Goal: Transaction & Acquisition: Purchase product/service

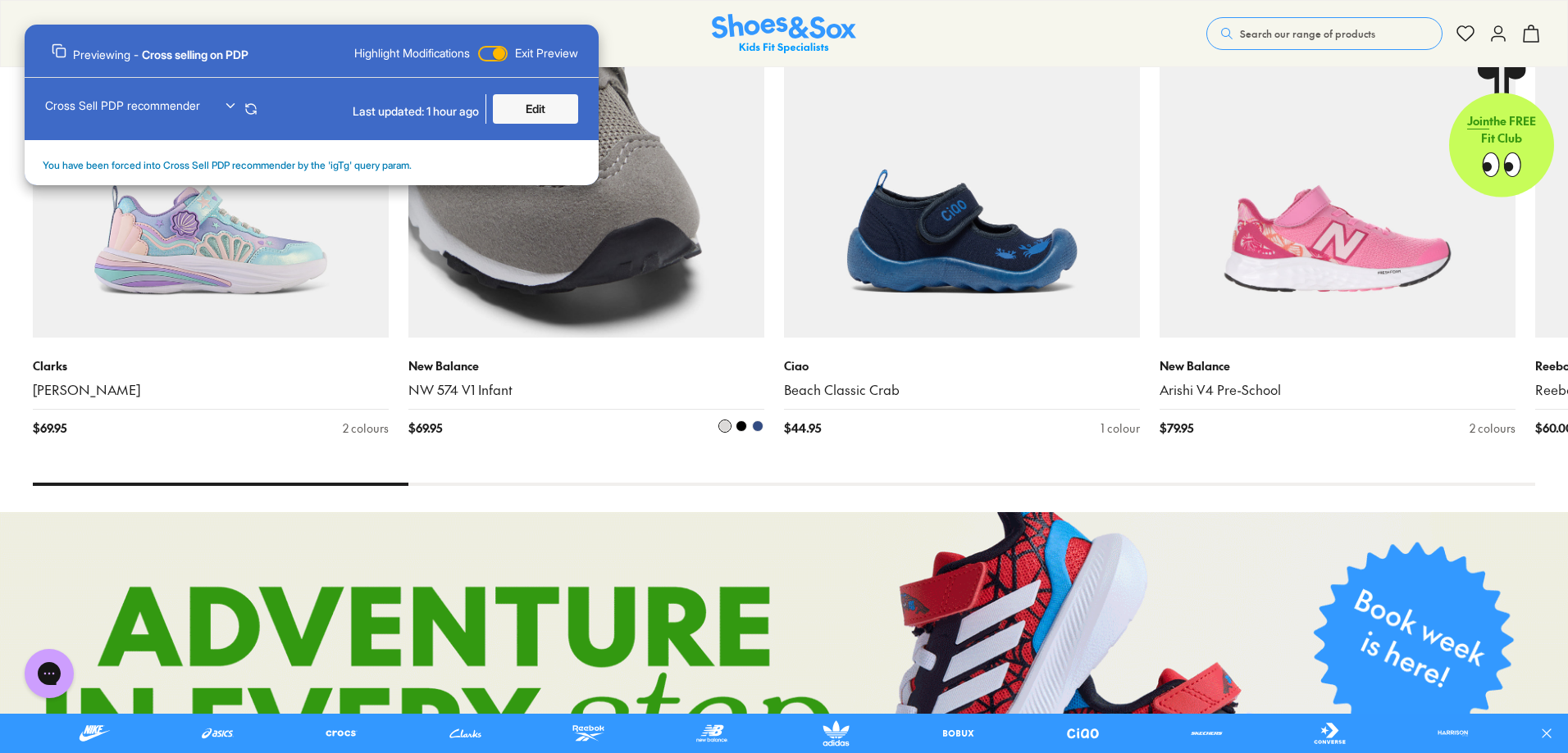
click at [673, 328] on img at bounding box center [586, 160] width 356 height 356
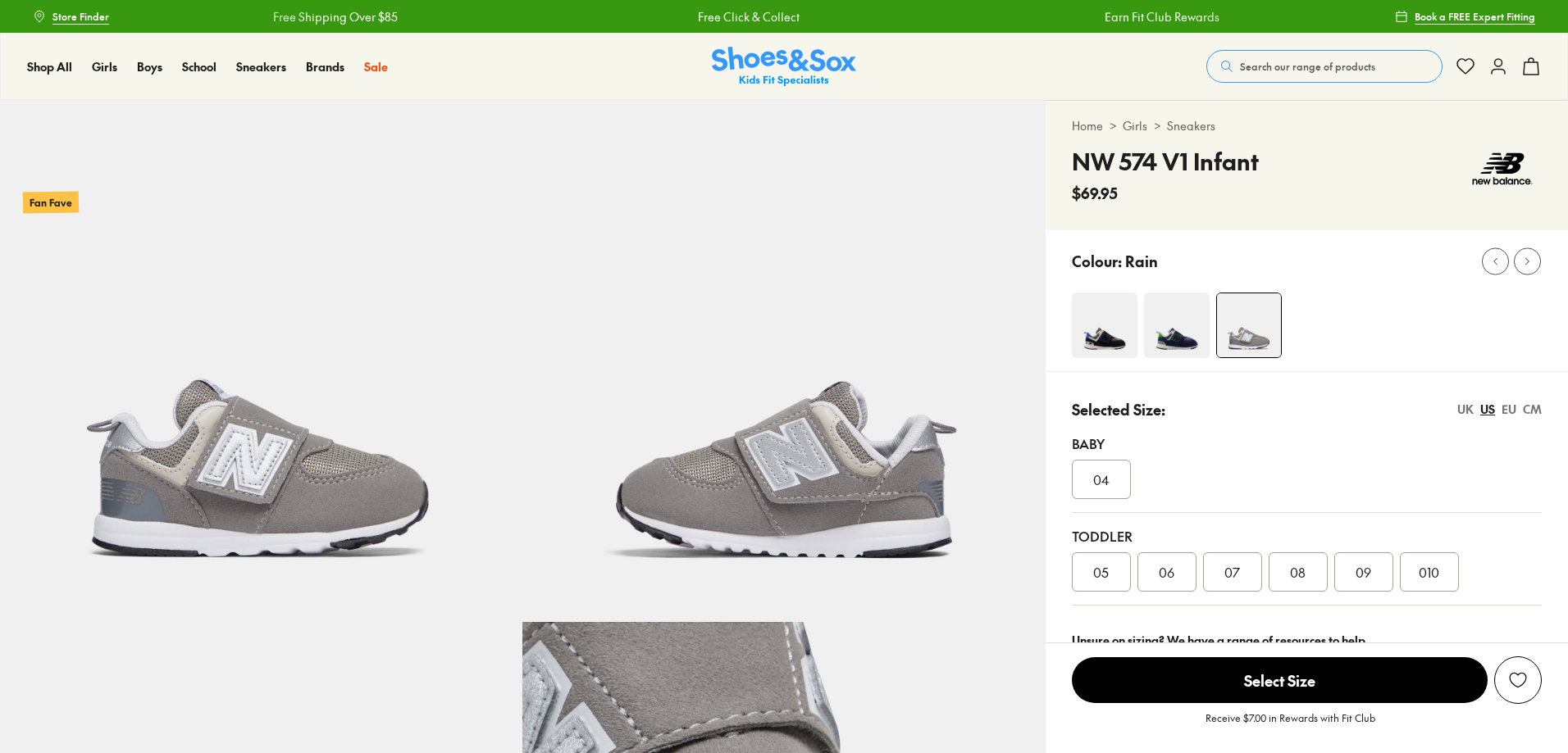
select select "*"
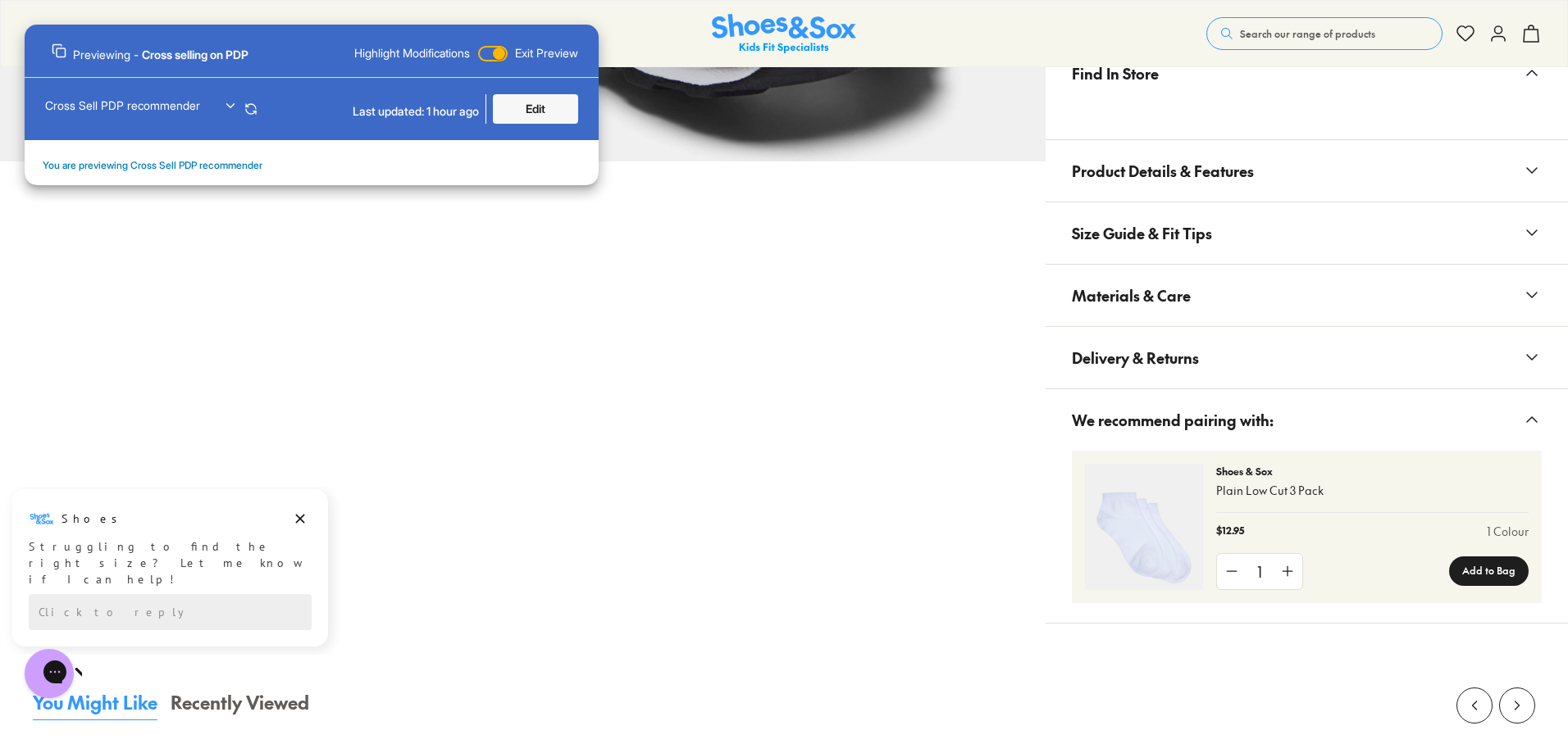
scroll to position [1394, 0]
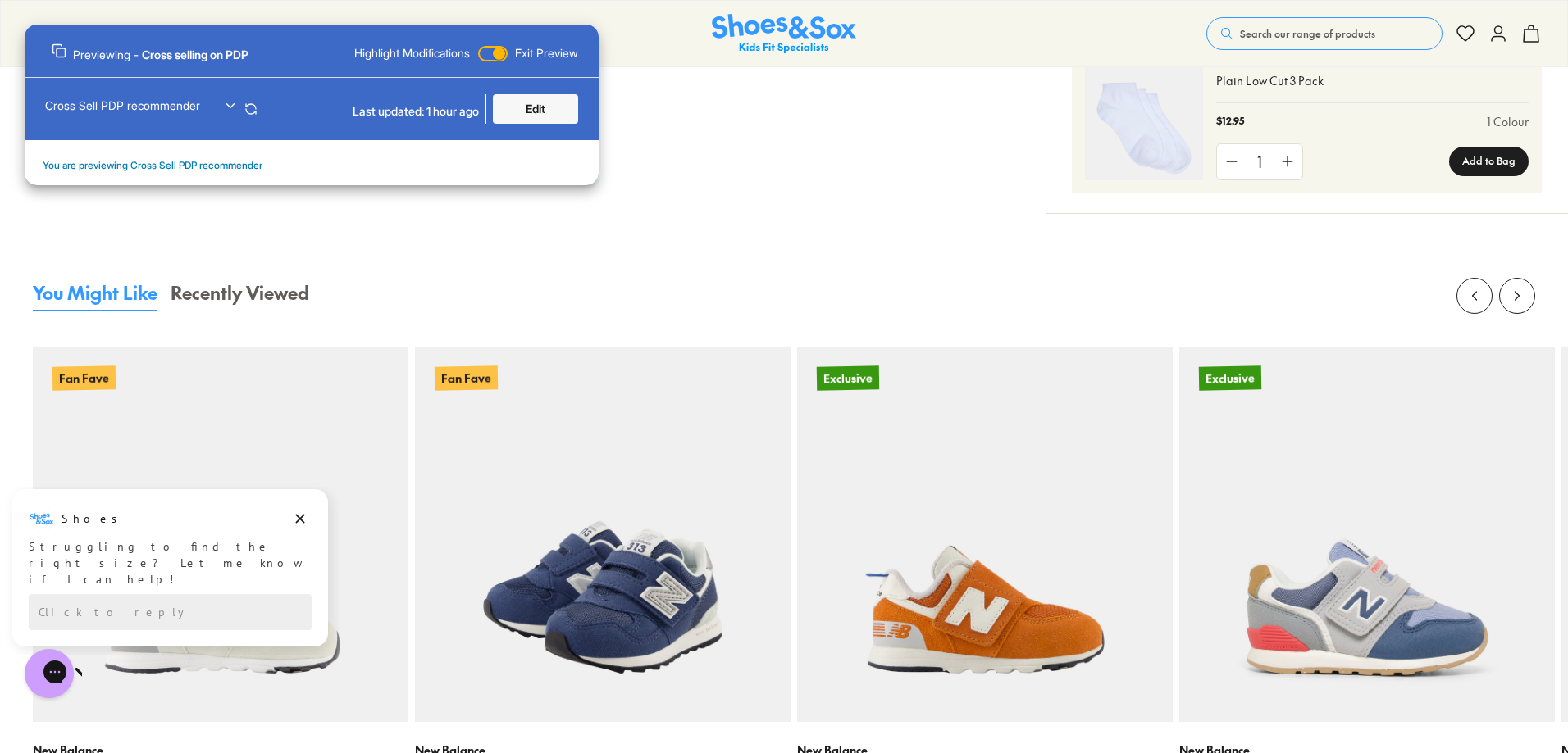
click at [677, 470] on img at bounding box center [602, 534] width 375 height 375
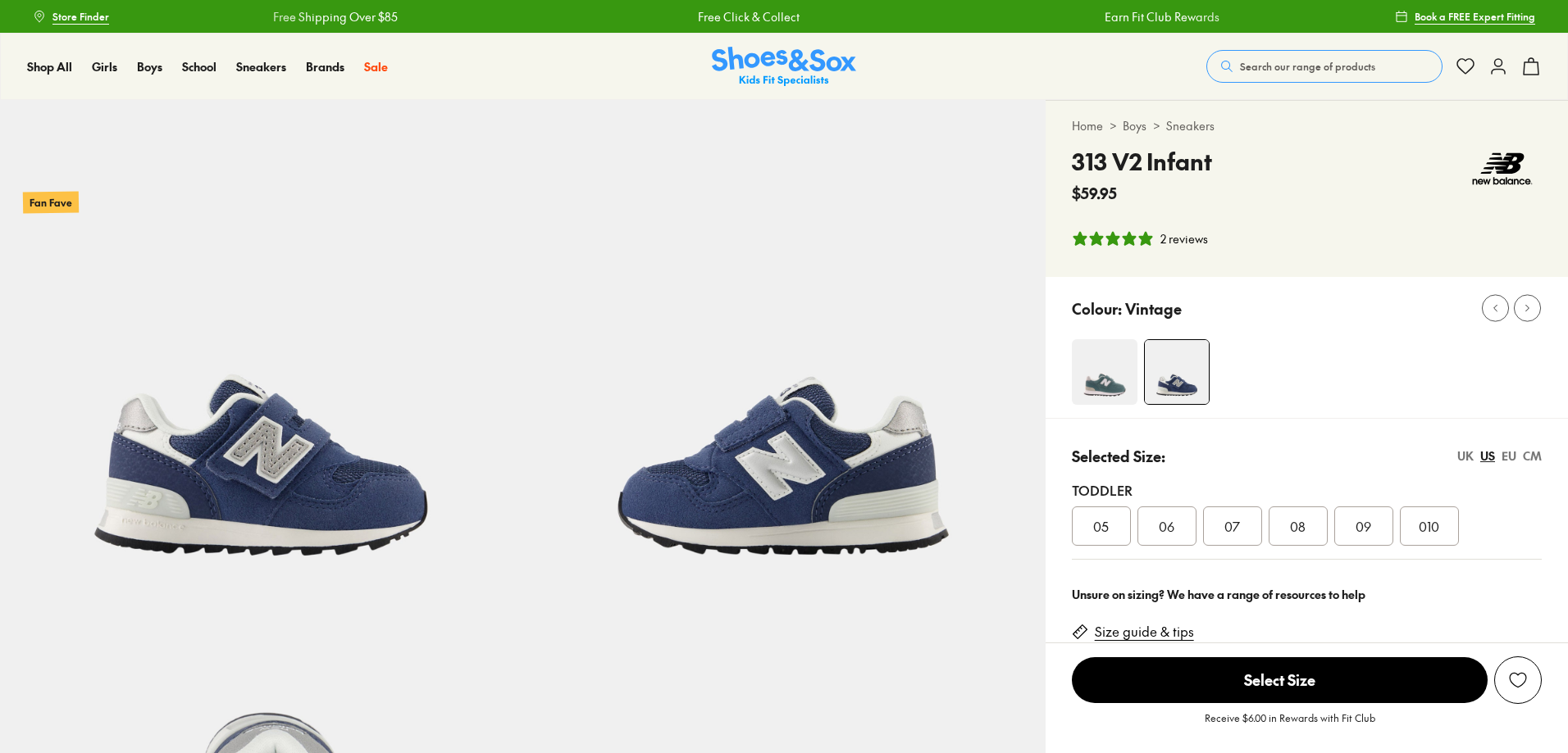
scroll to position [464, 0]
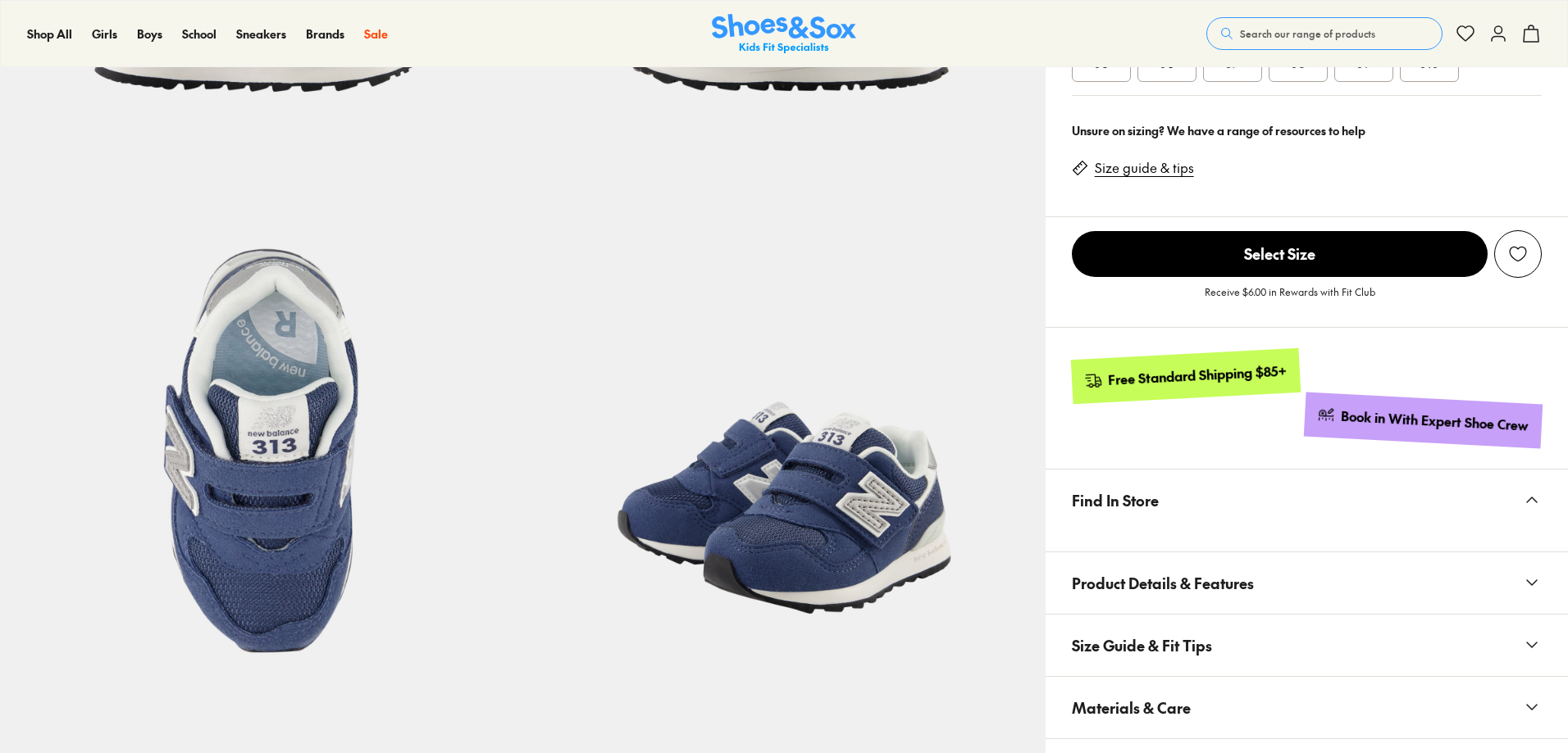
select select "*"
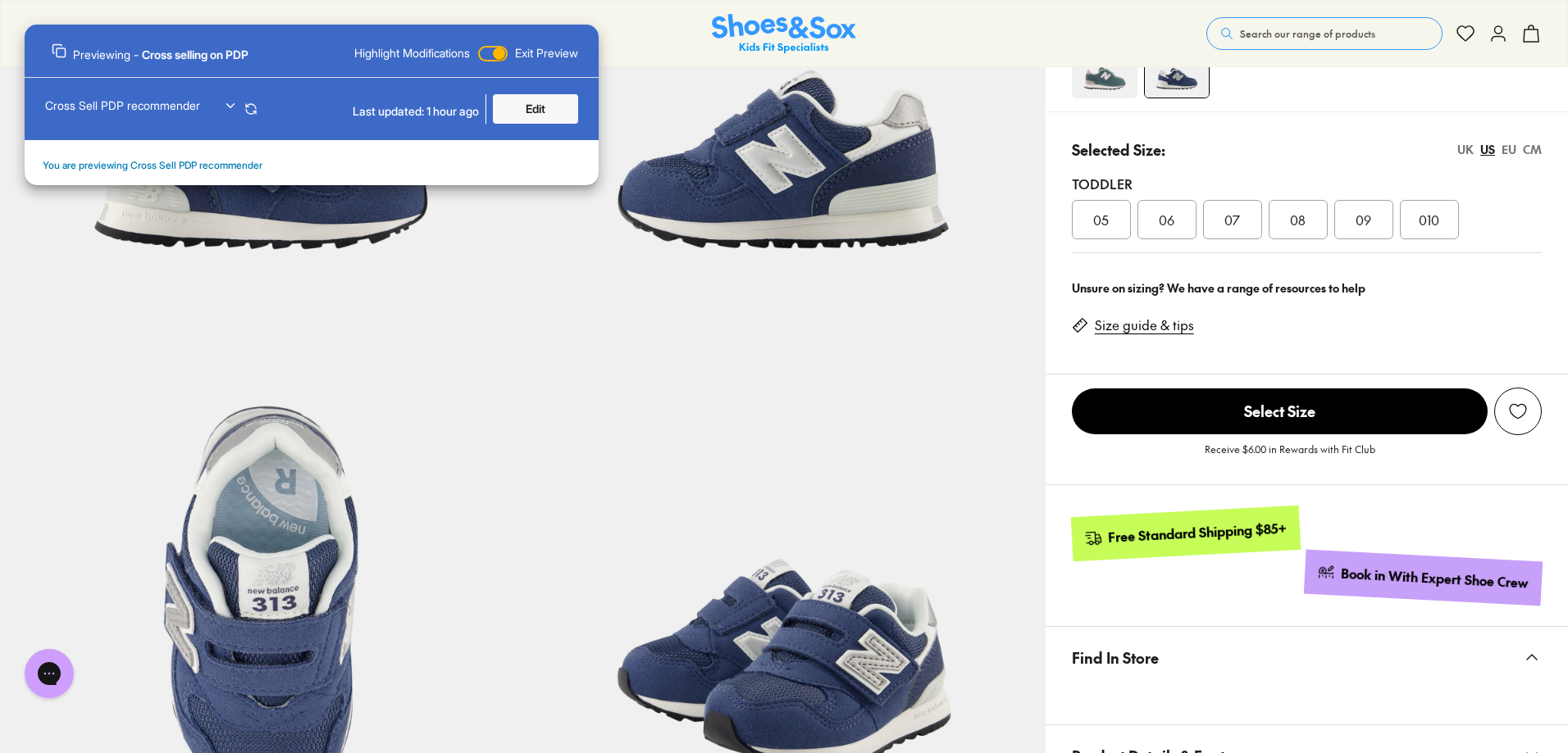
scroll to position [0, 0]
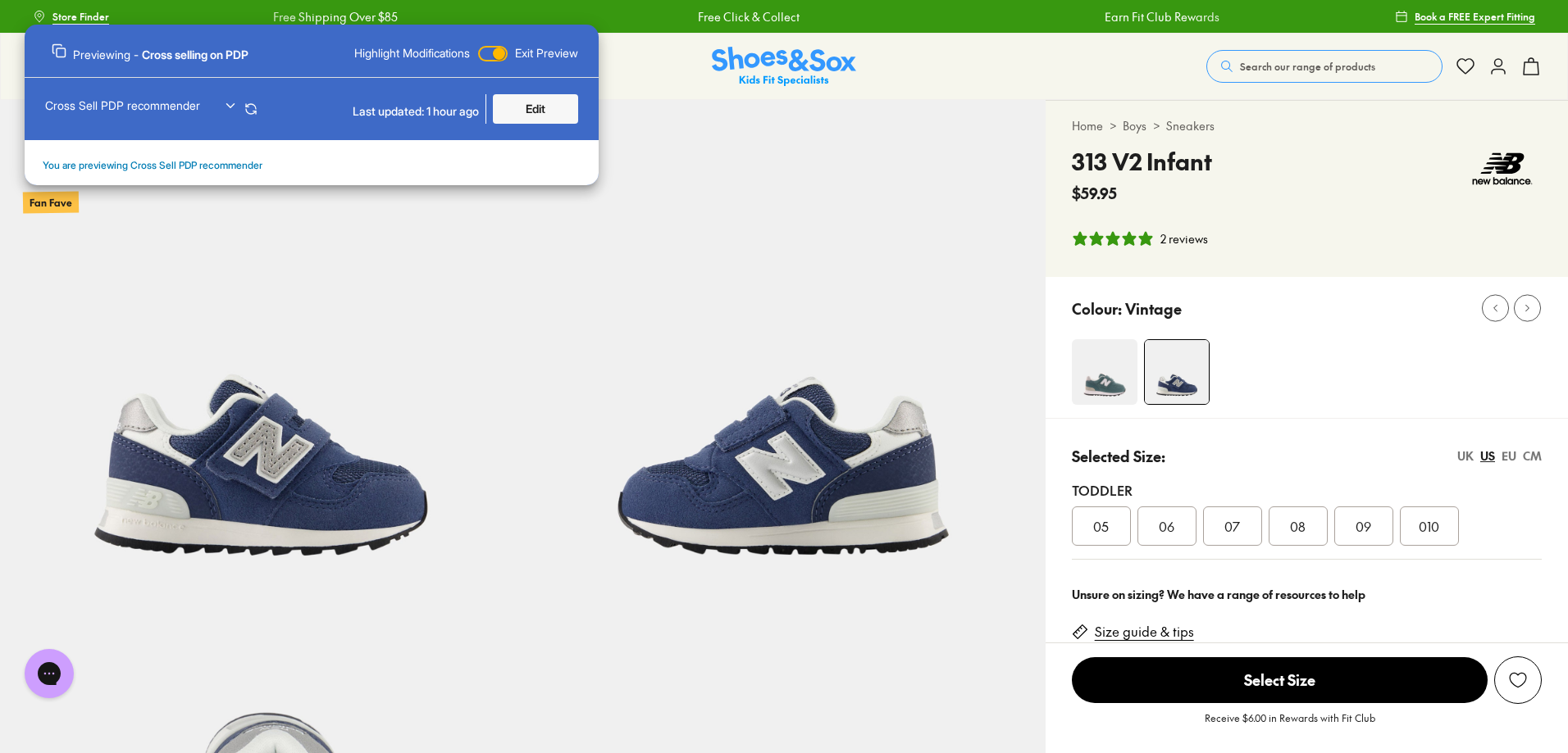
click at [155, 230] on img at bounding box center [261, 361] width 523 height 522
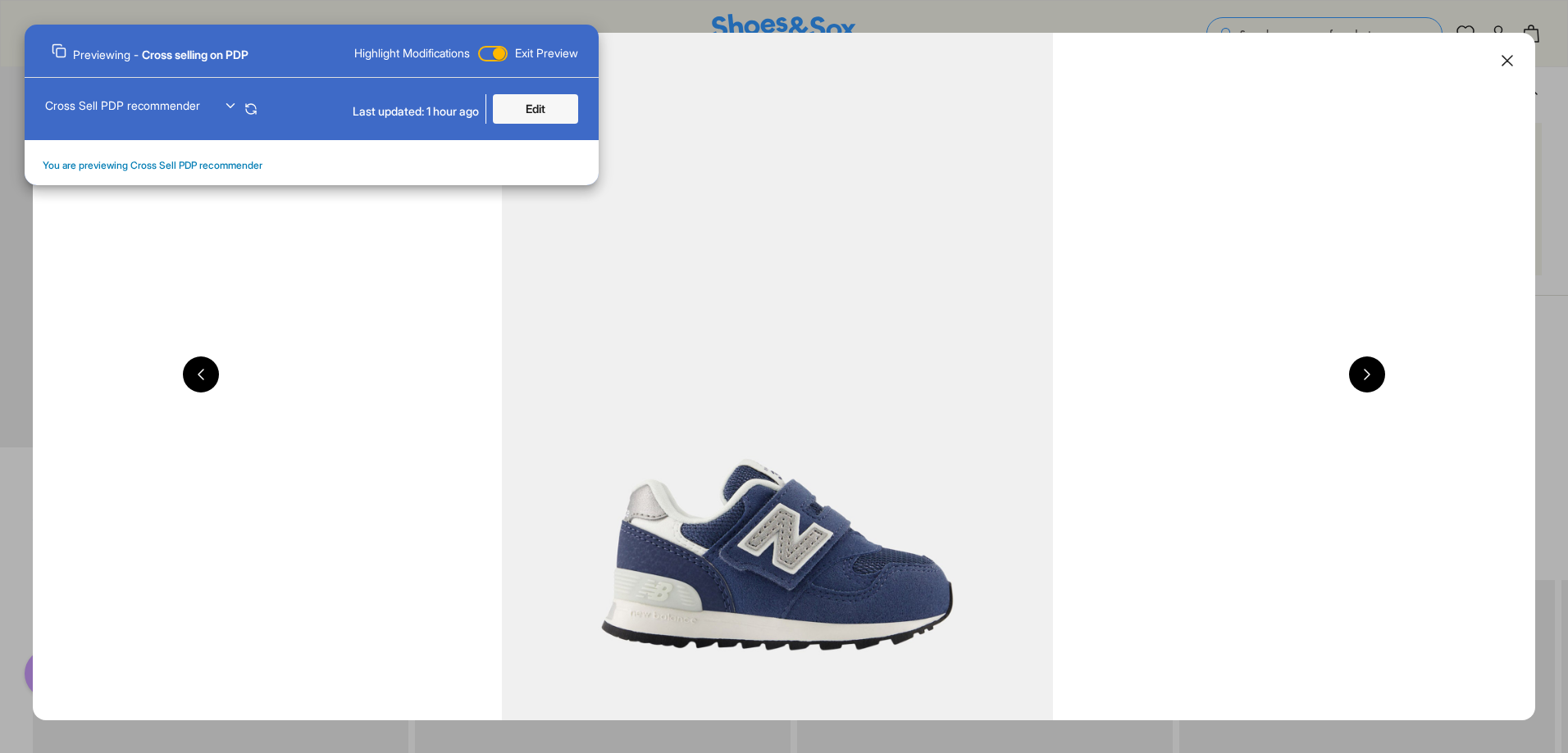
scroll to position [1230, 0]
click at [1511, 63] on button at bounding box center [1508, 60] width 36 height 36
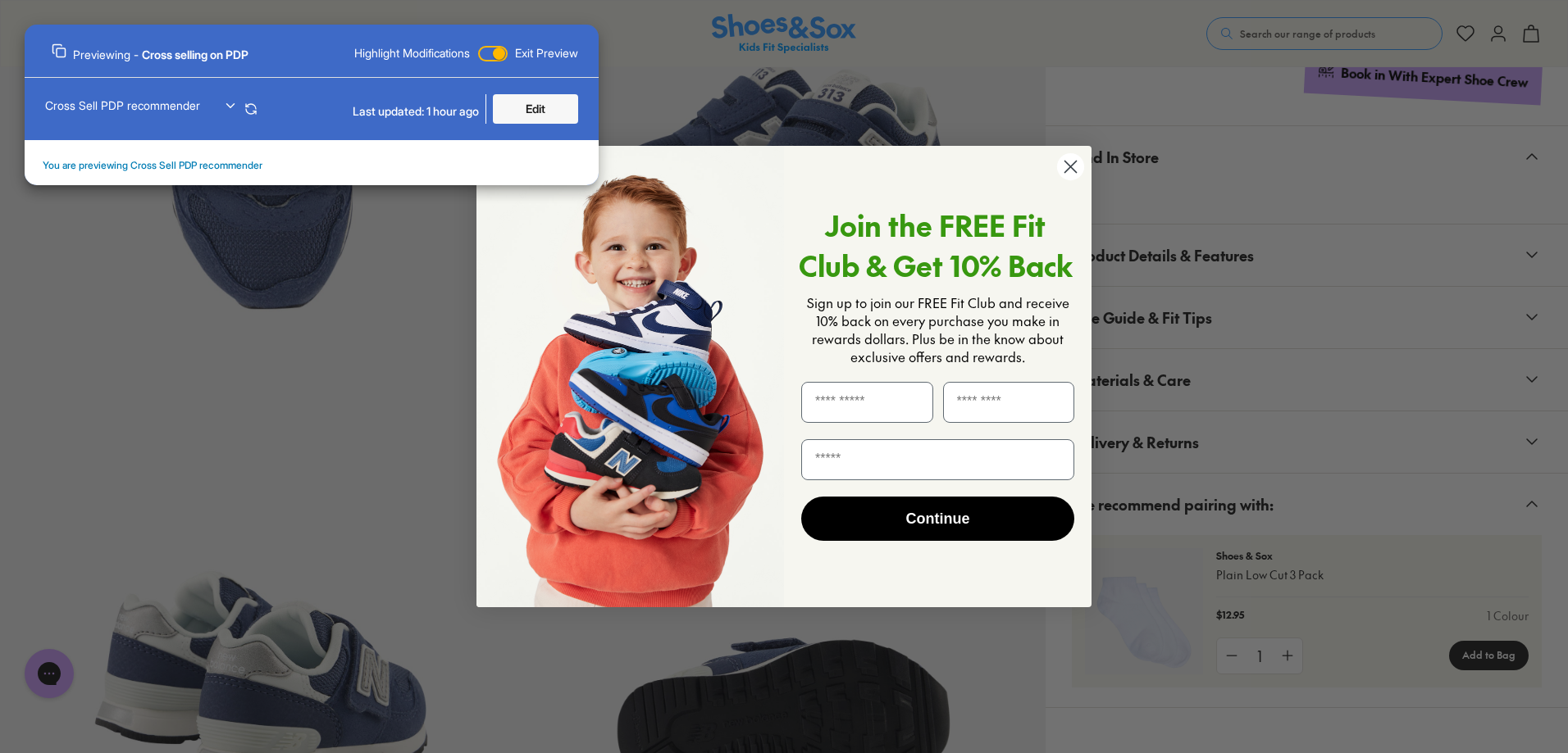
scroll to position [656, 0]
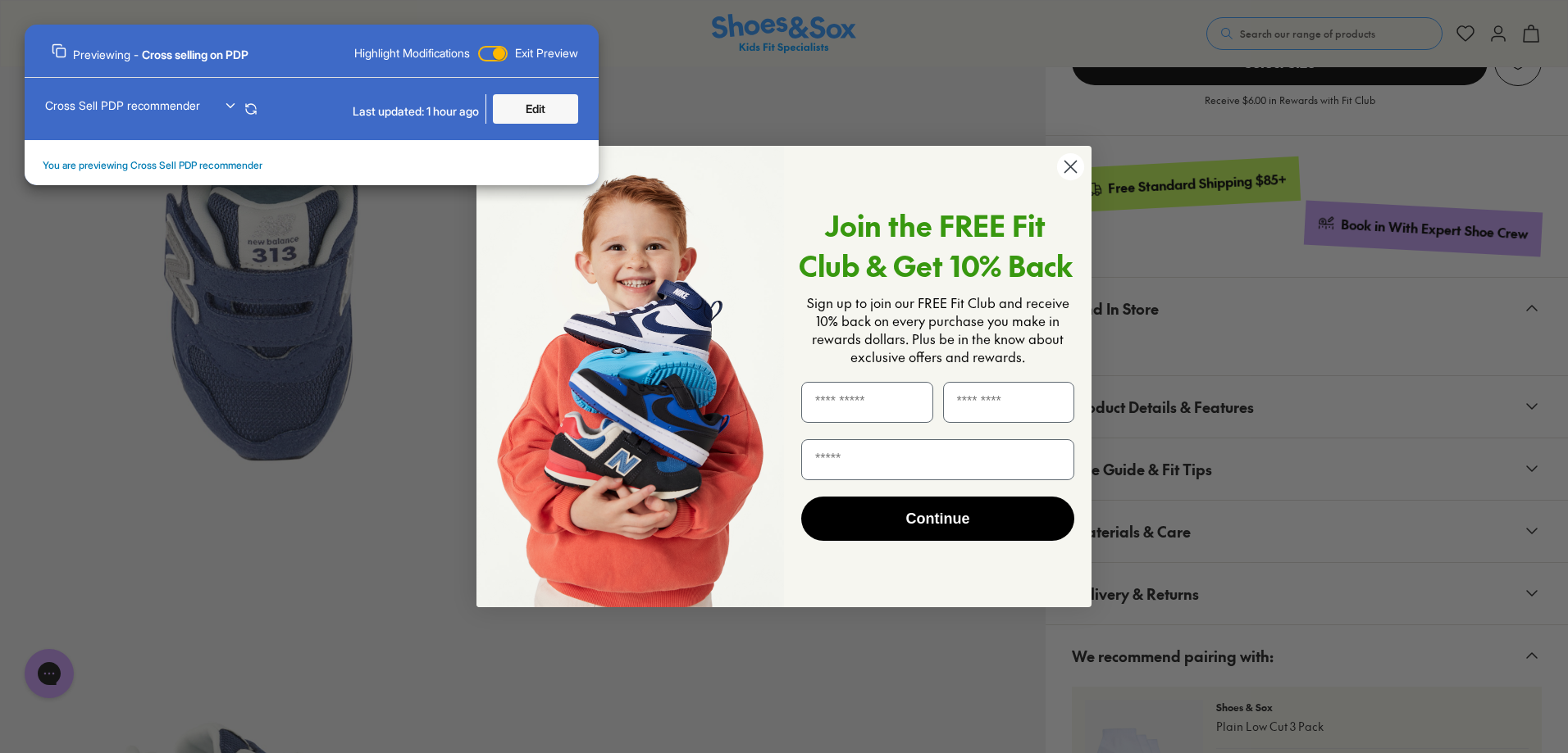
click at [1070, 163] on circle "Close dialog" at bounding box center [1070, 166] width 27 height 27
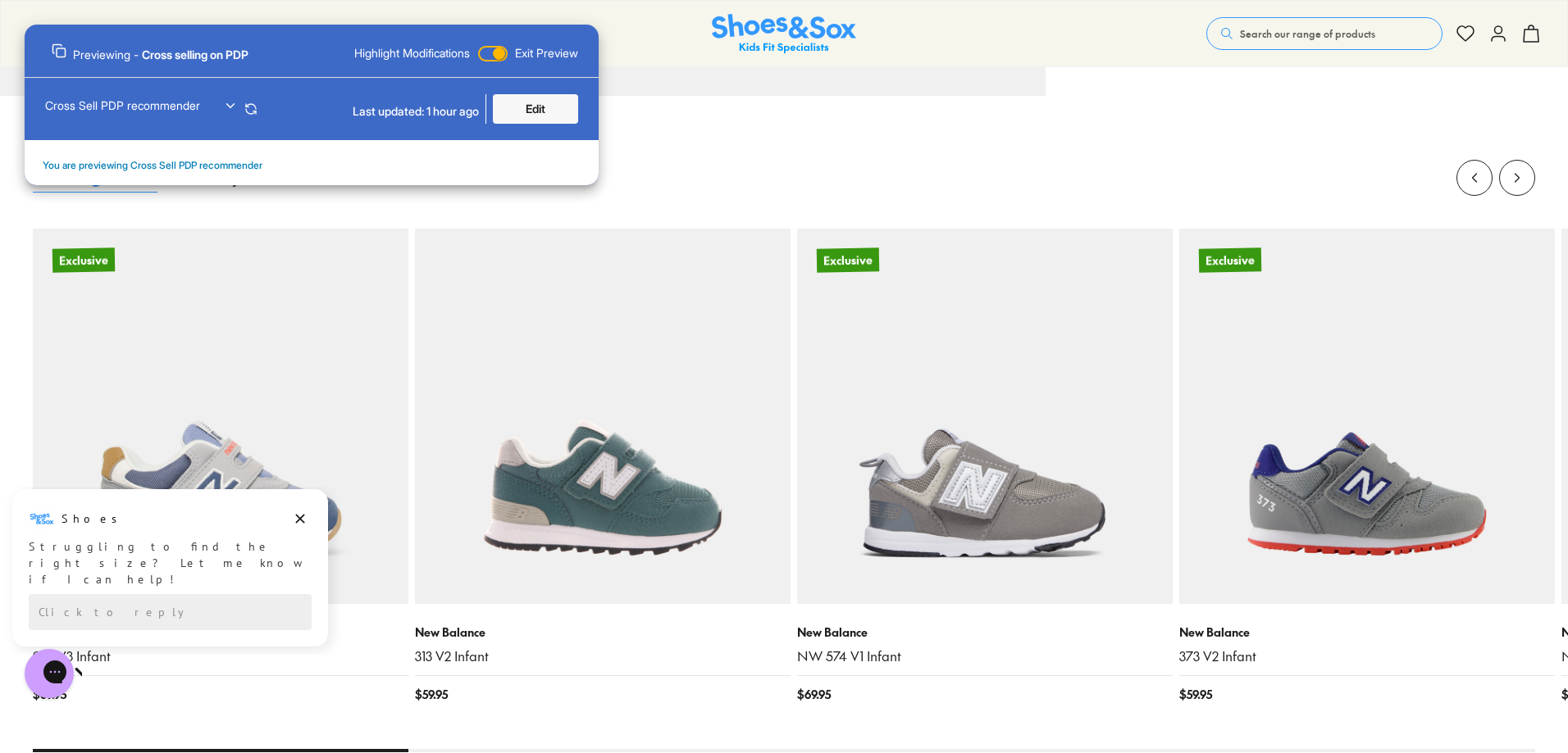
scroll to position [1804, 0]
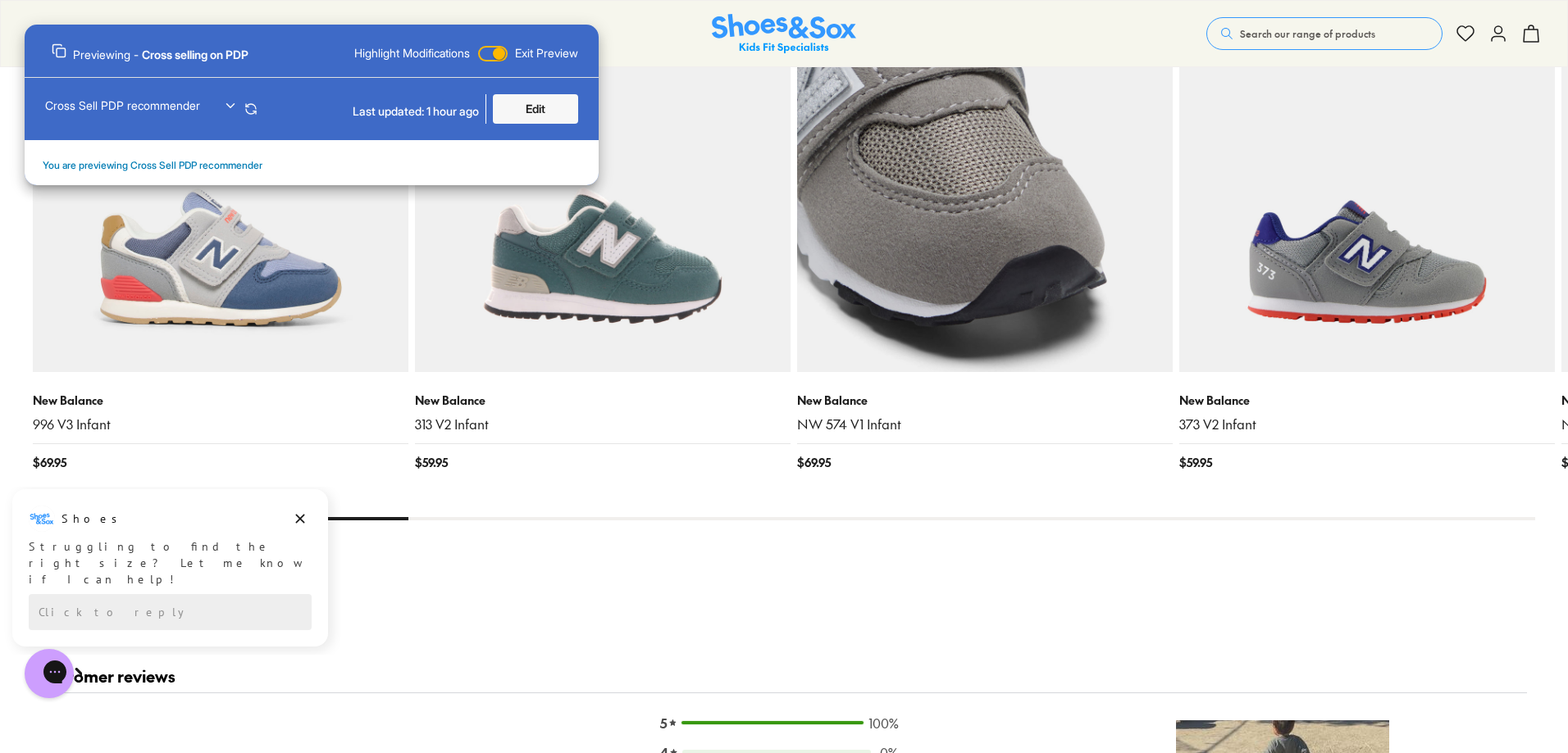
click at [1063, 219] on img at bounding box center [984, 184] width 375 height 375
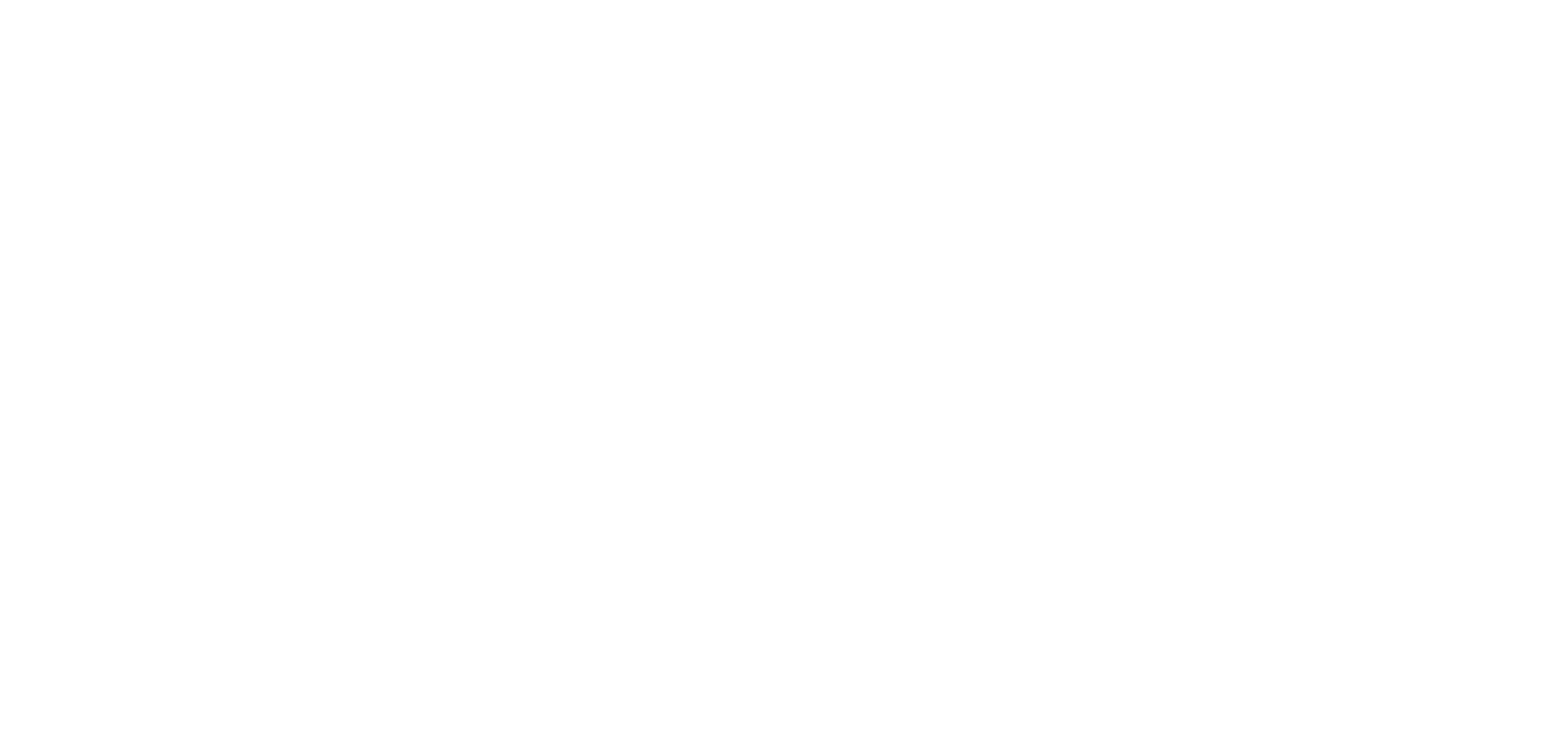
select select "*"
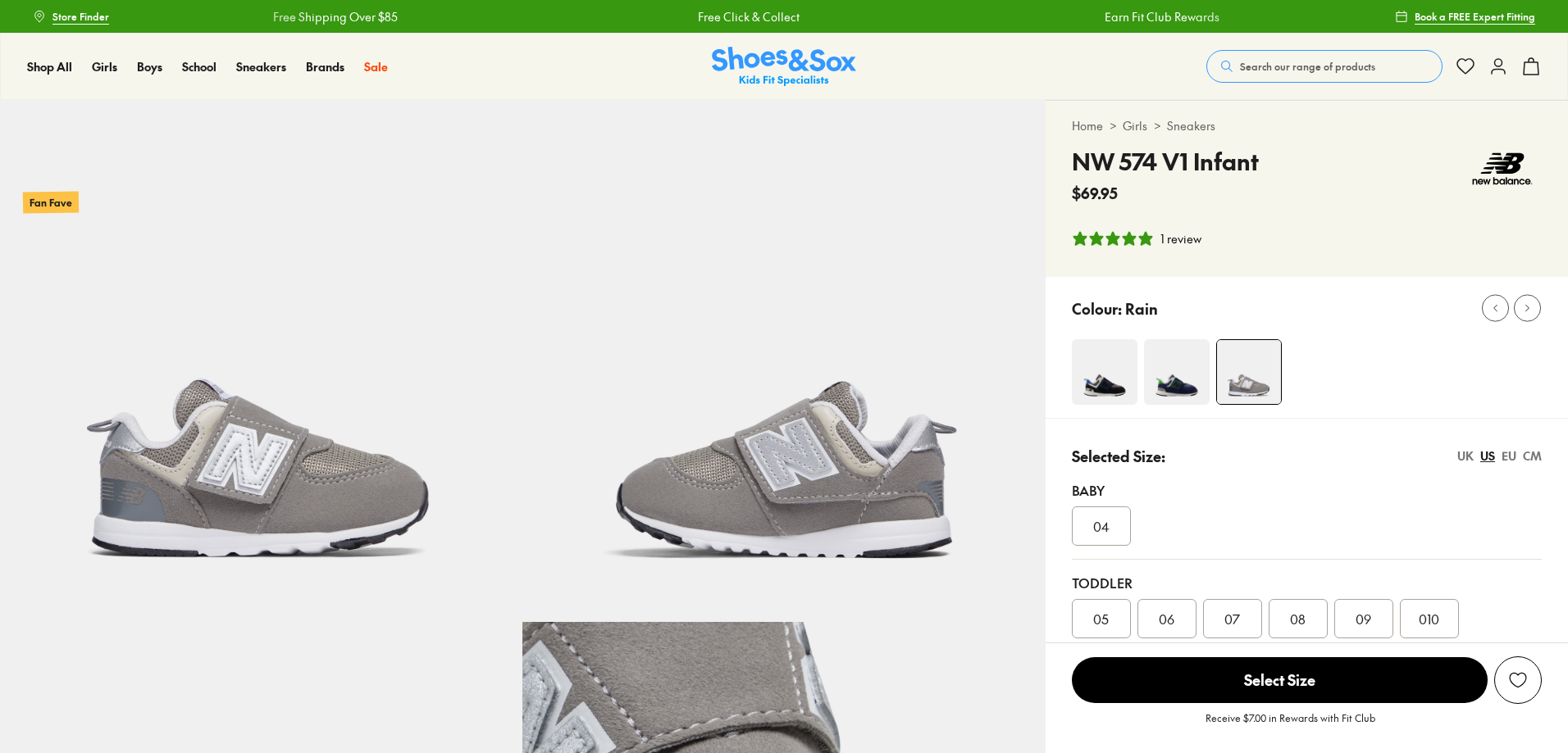
select select "*"
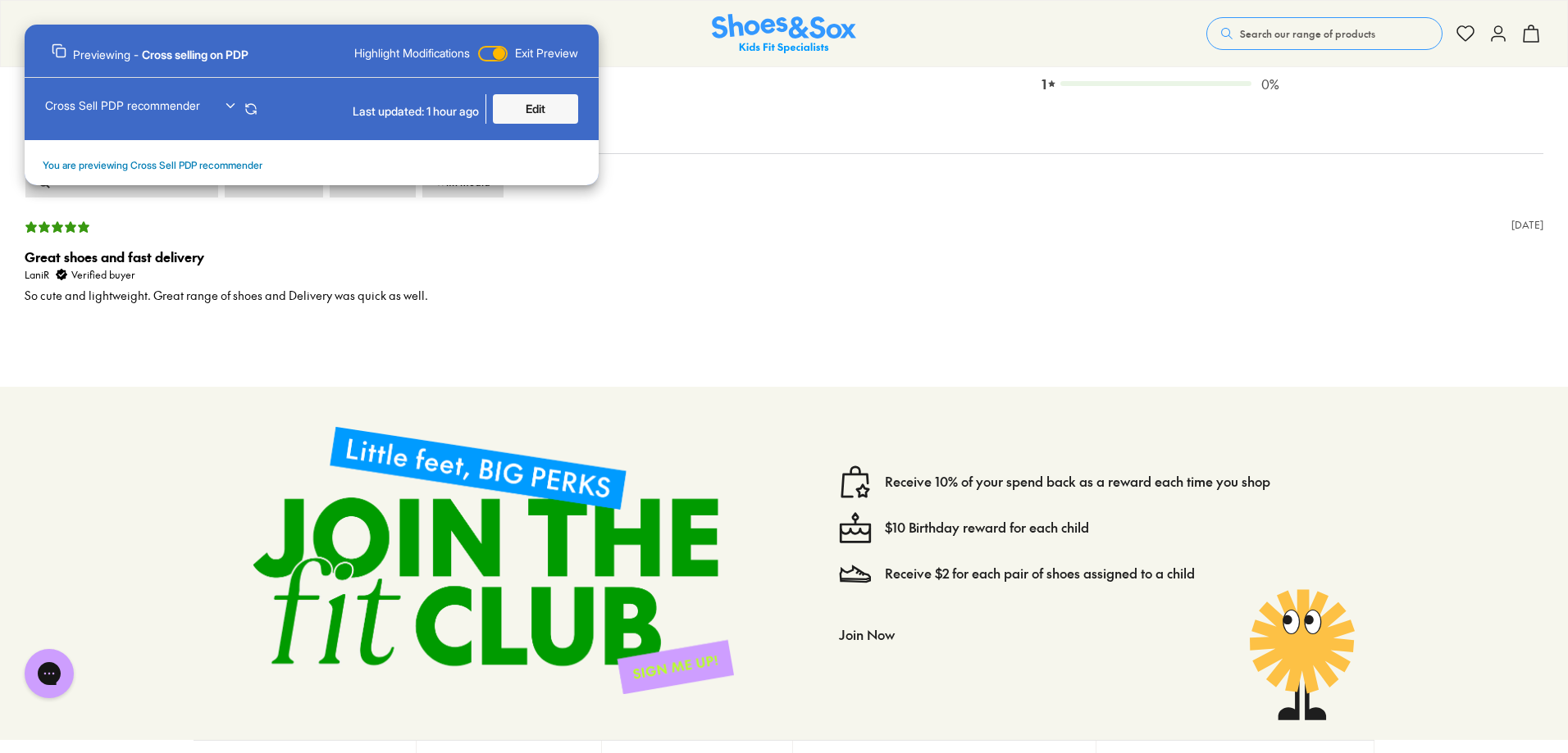
scroll to position [2296, 0]
